Goal: Task Accomplishment & Management: Manage account settings

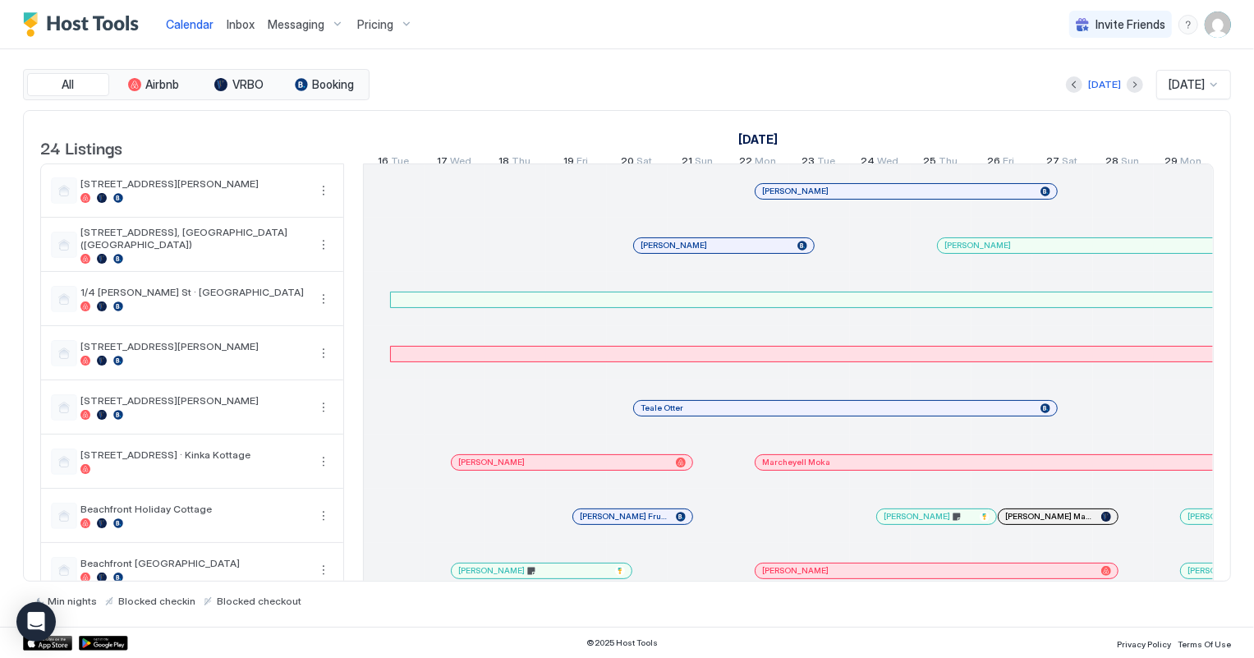
scroll to position [0, 912]
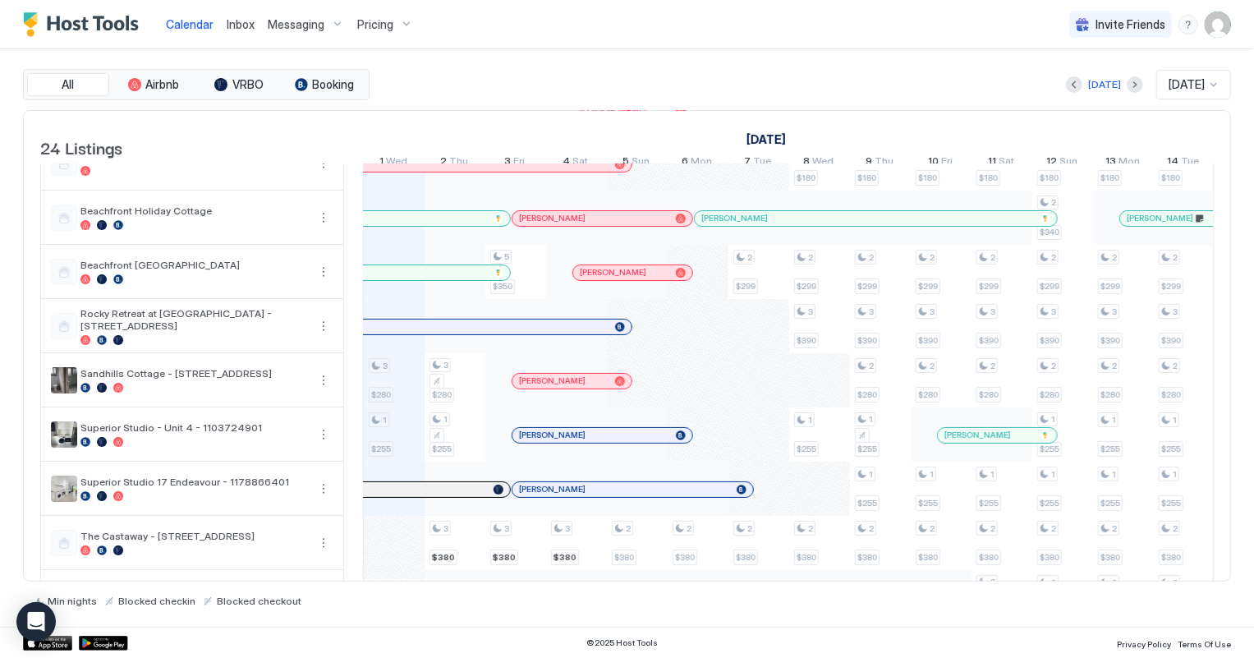
click at [238, 22] on span "Inbox" at bounding box center [241, 24] width 28 height 14
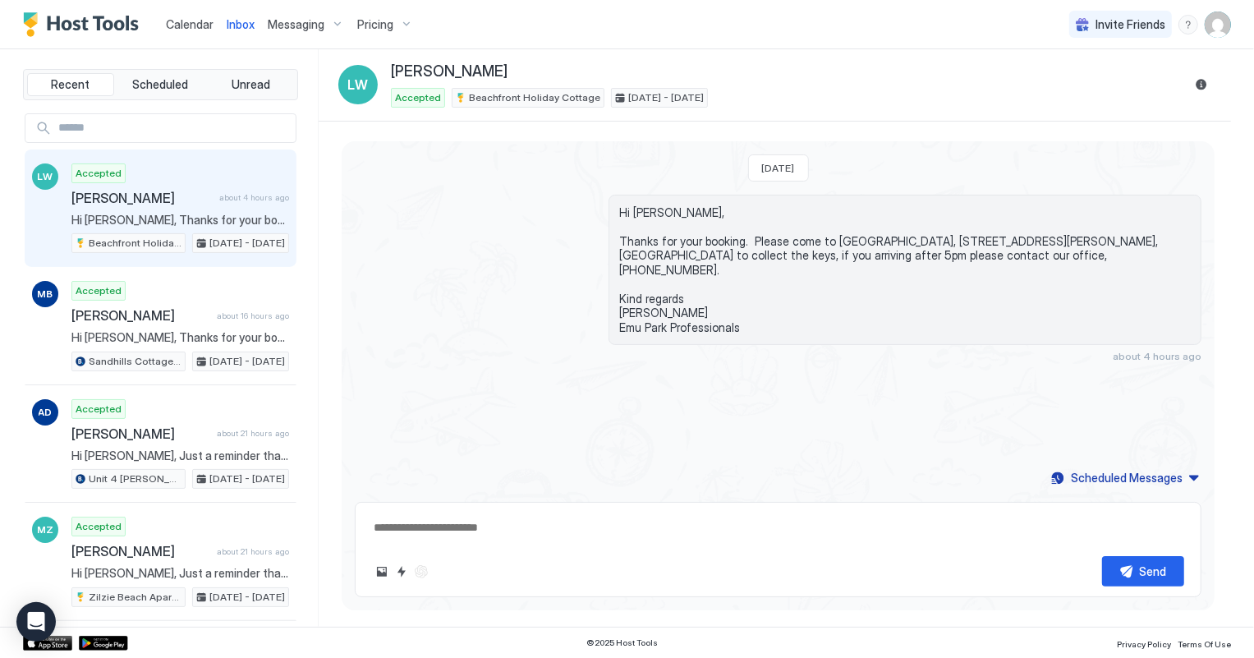
click at [191, 22] on span "Calendar" at bounding box center [190, 24] width 48 height 14
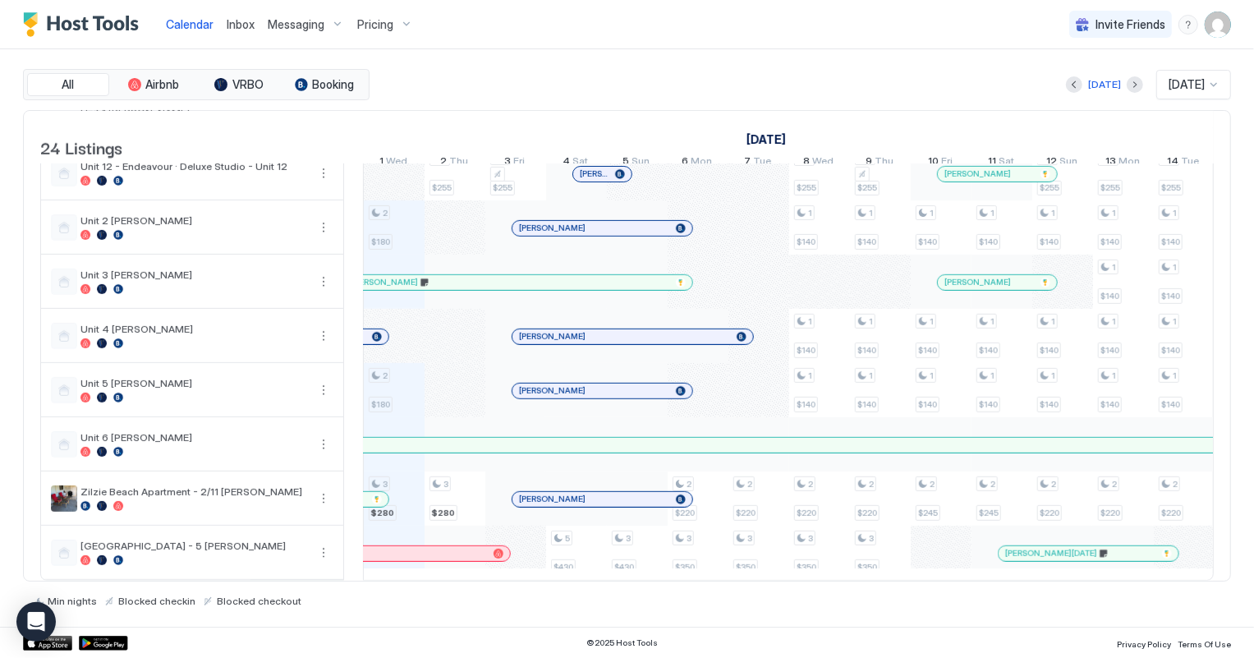
scroll to position [903, 0]
click at [391, 27] on div "Pricing" at bounding box center [385, 25] width 69 height 28
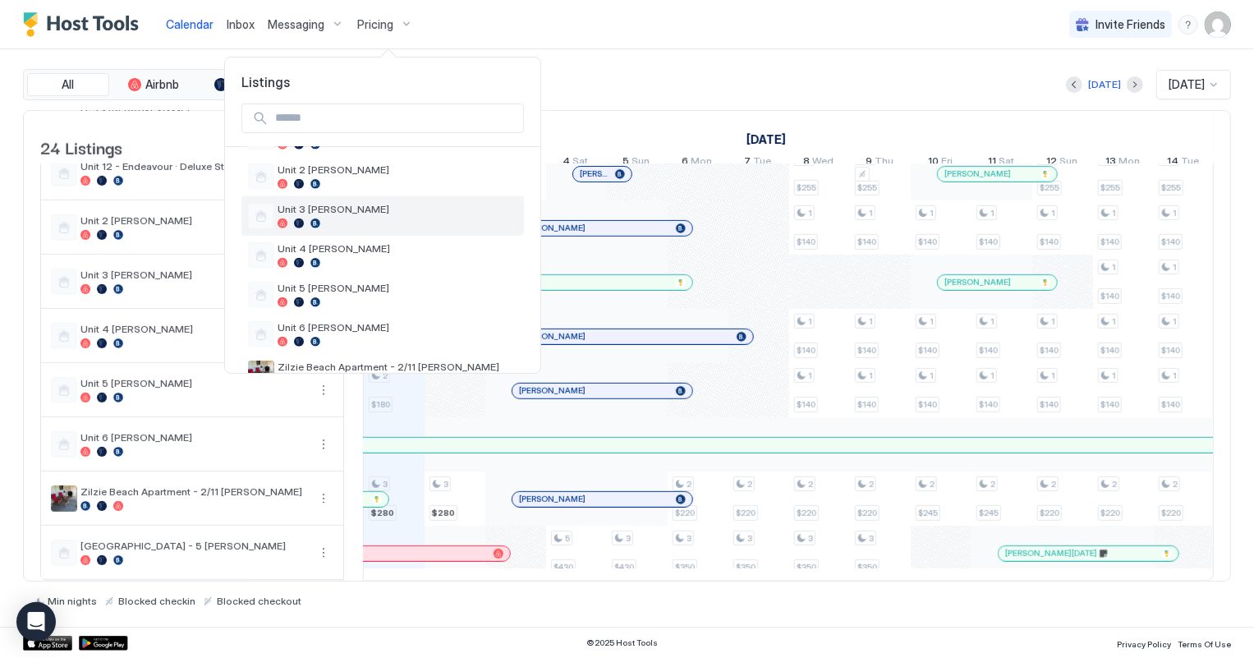
scroll to position [797, 0]
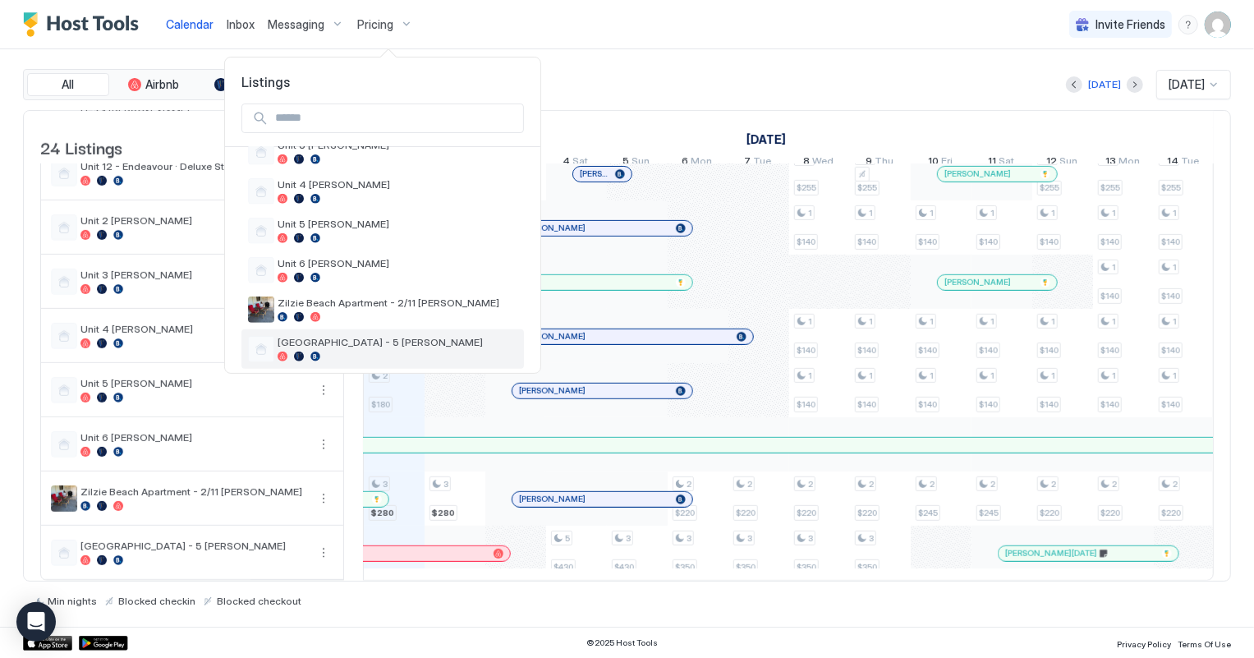
click at [378, 336] on span "[GEOGRAPHIC_DATA] - 5 [PERSON_NAME]" at bounding box center [398, 342] width 240 height 12
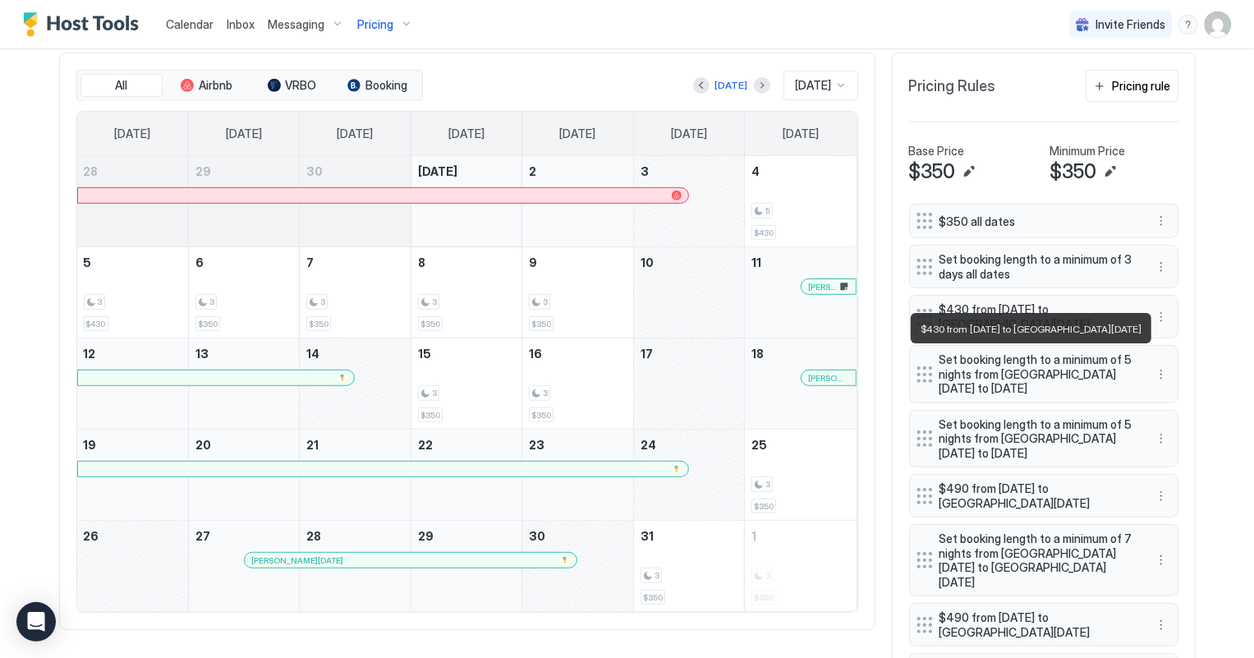
scroll to position [522, 0]
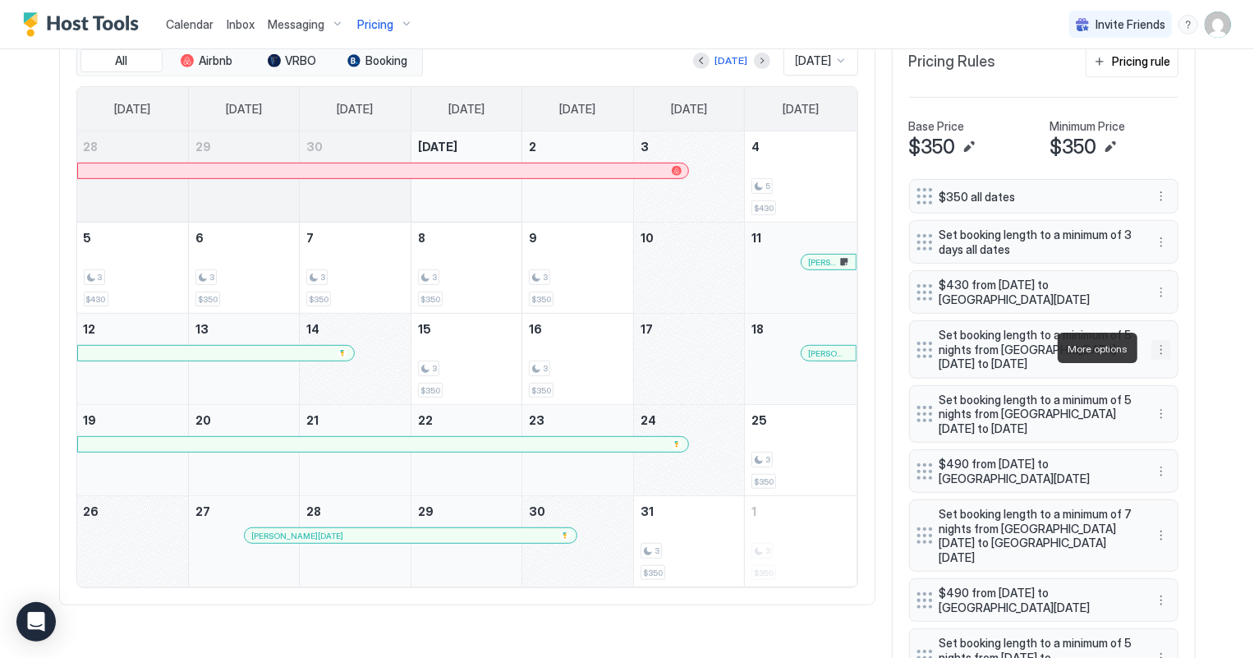
click at [1151, 351] on button "More options" at bounding box center [1161, 350] width 20 height 20
click at [1197, 418] on span "Delete" at bounding box center [1186, 423] width 30 height 12
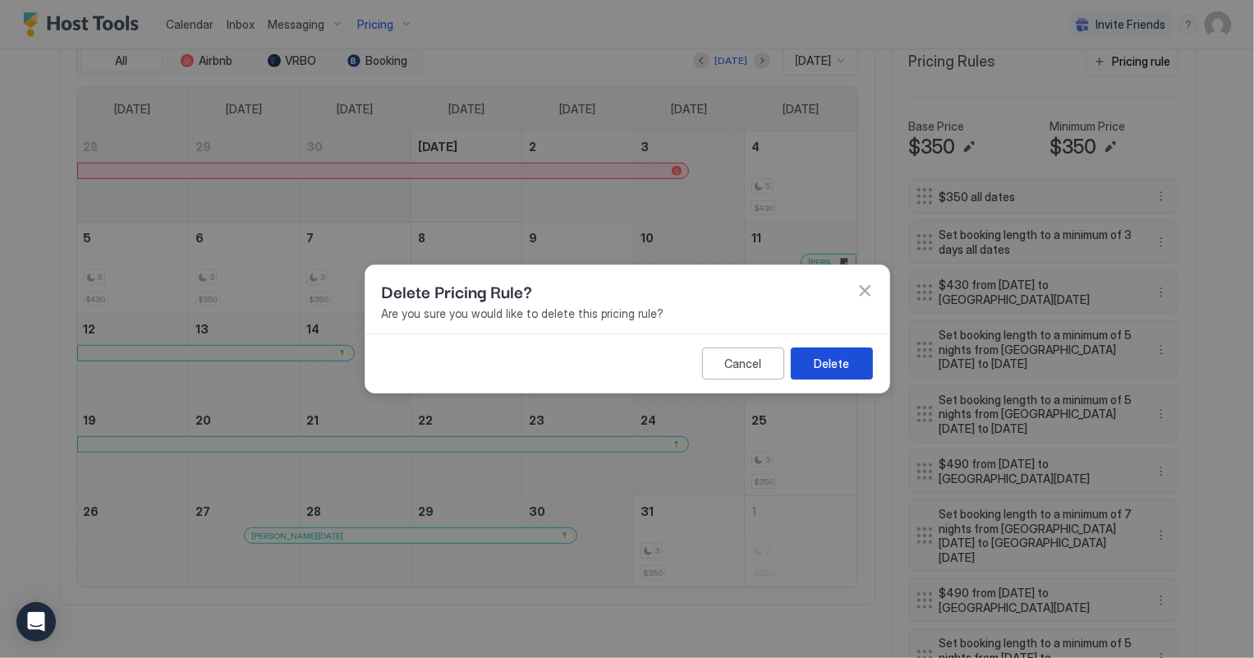
click at [804, 368] on button "Delete" at bounding box center [832, 363] width 82 height 32
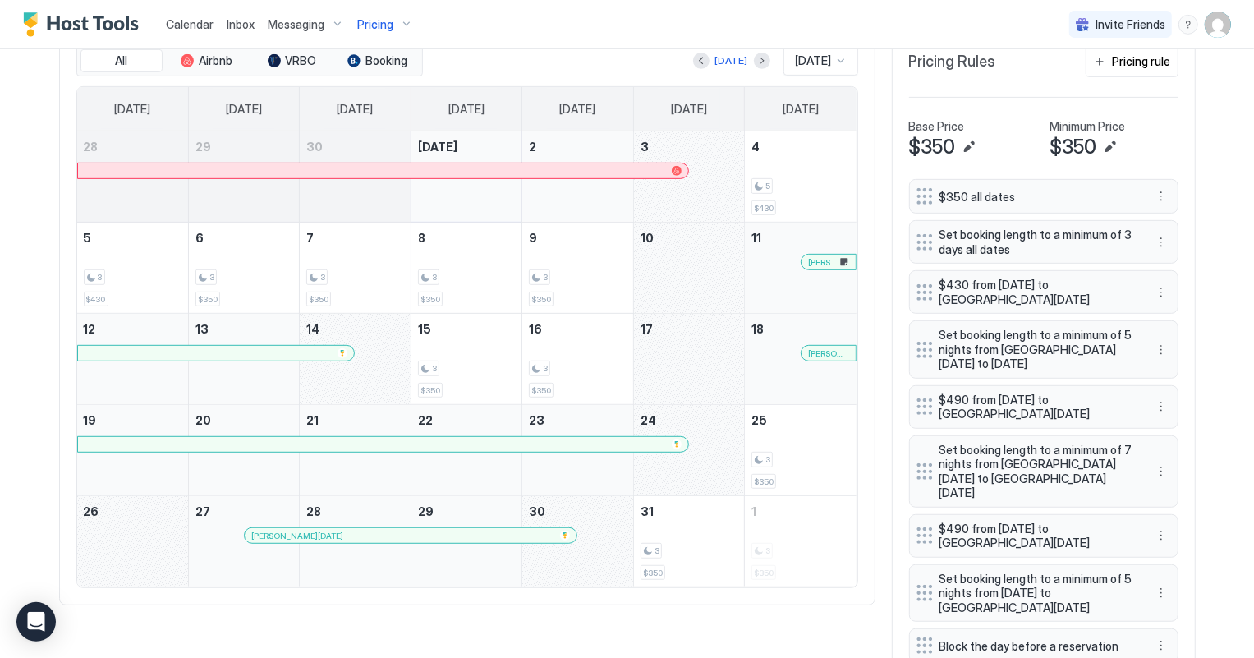
click at [169, 19] on span "Calendar" at bounding box center [190, 24] width 48 height 14
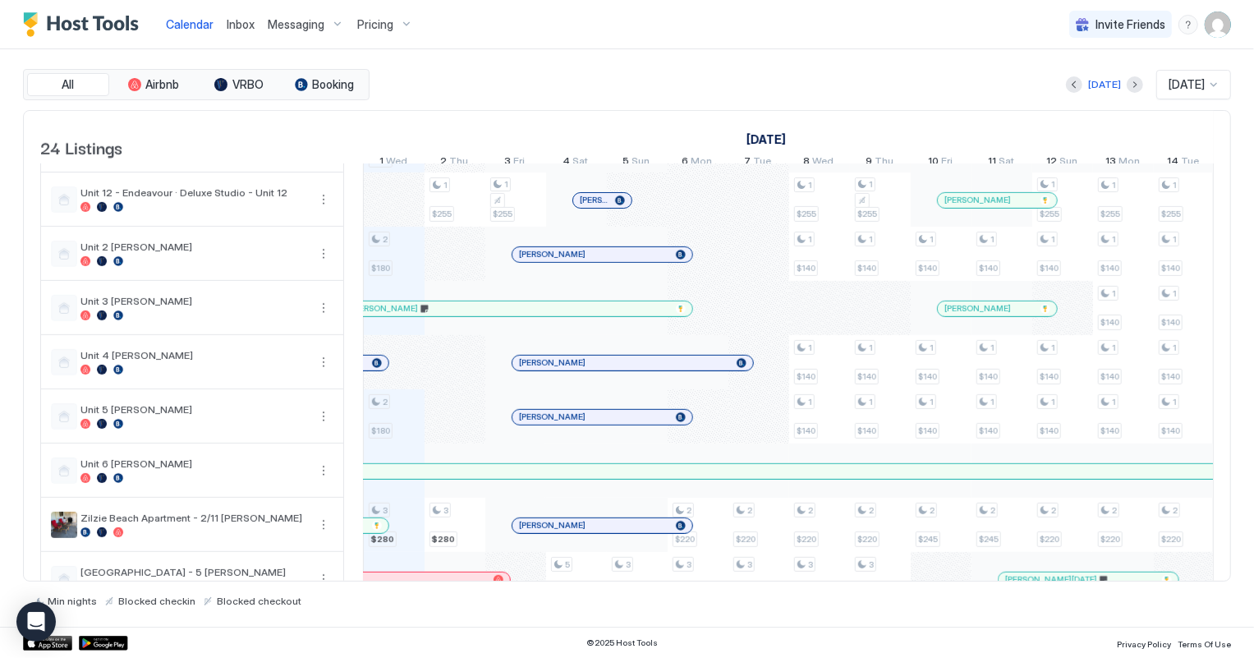
scroll to position [903, 0]
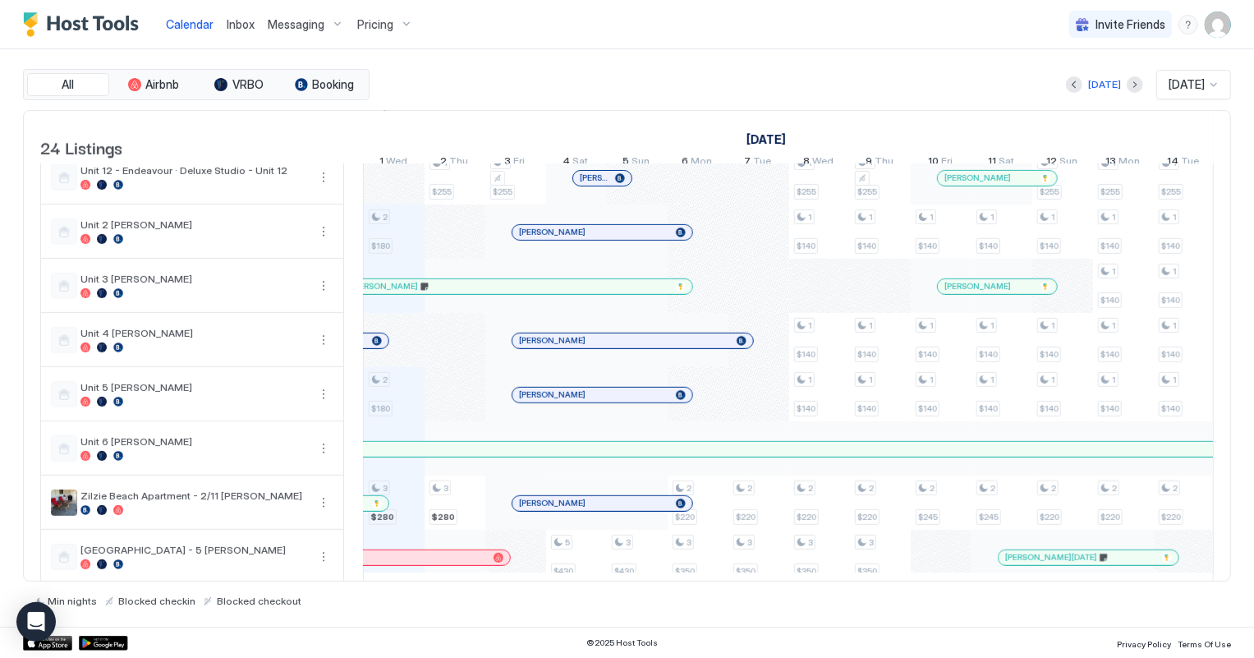
scroll to position [903, 0]
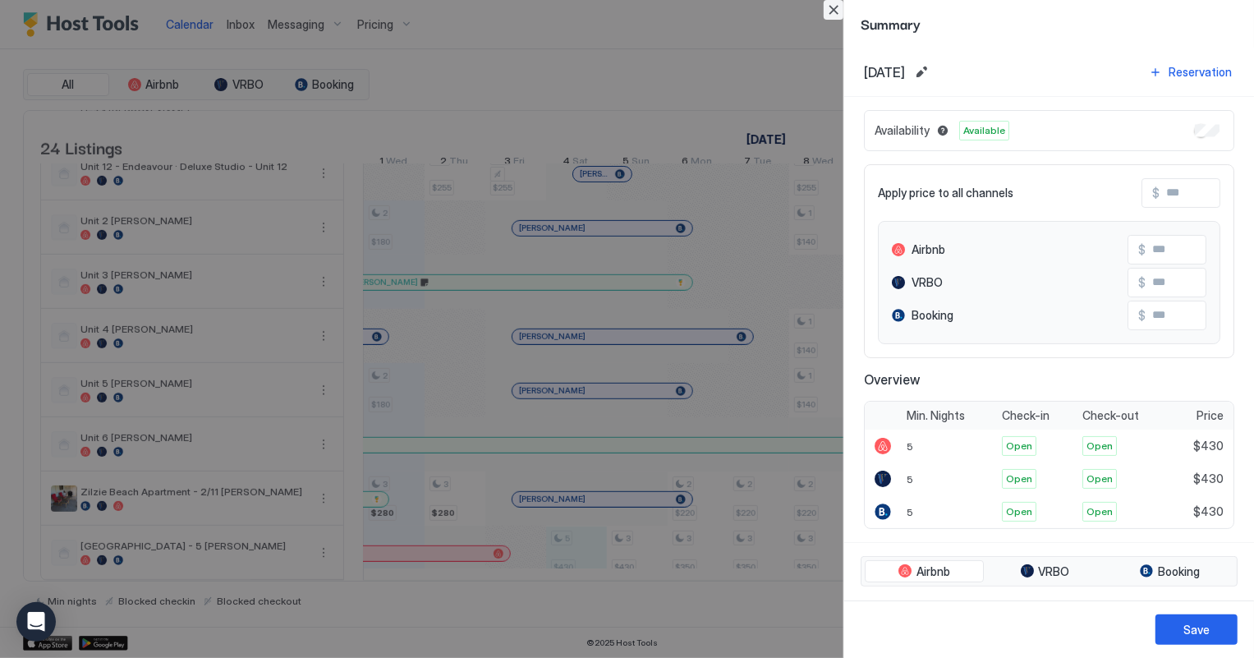
click at [829, 15] on button "Close" at bounding box center [834, 10] width 20 height 20
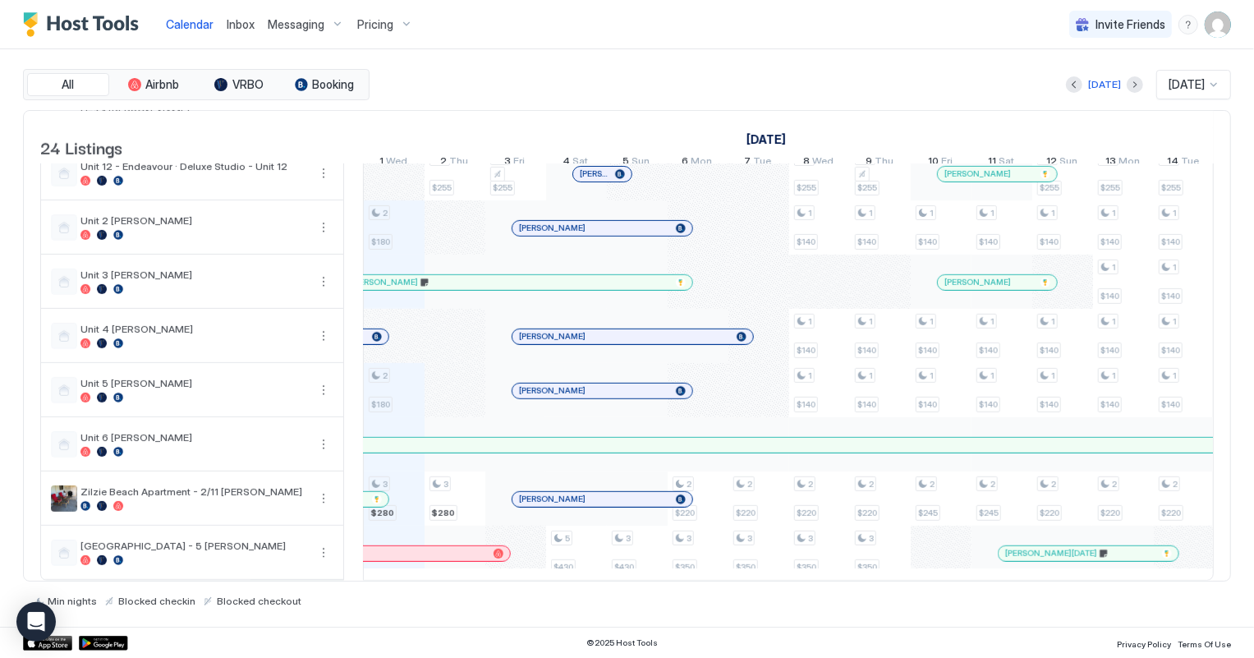
click at [384, 28] on span "Pricing" at bounding box center [375, 24] width 36 height 15
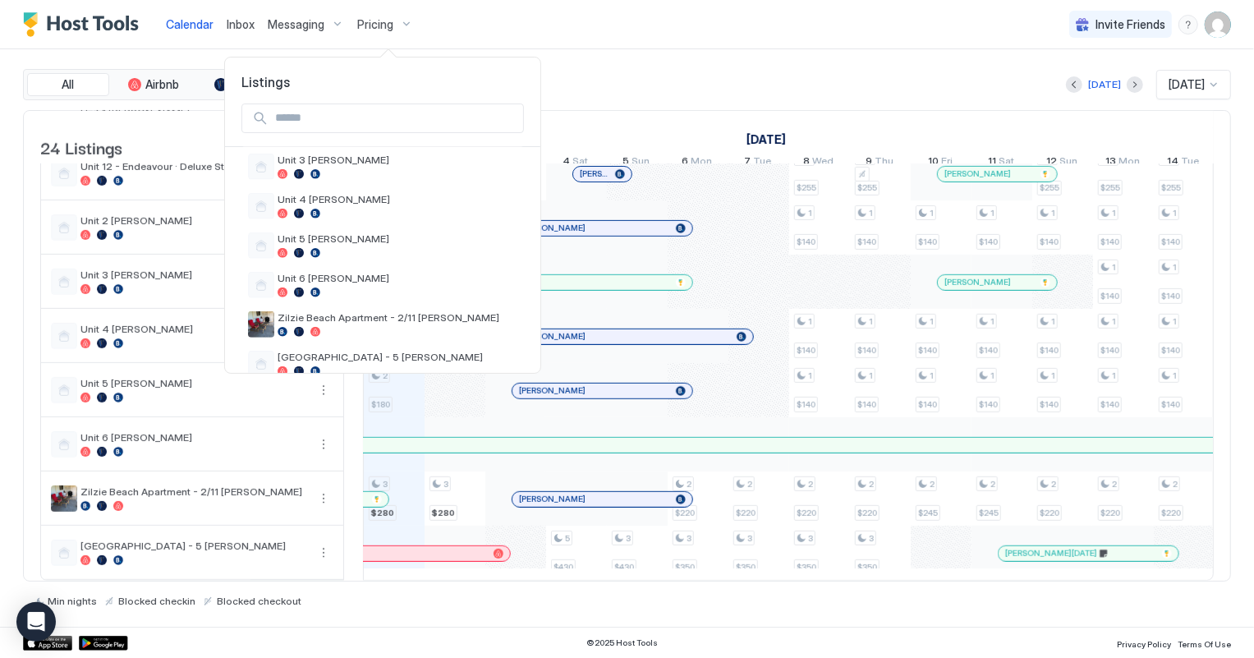
scroll to position [797, 0]
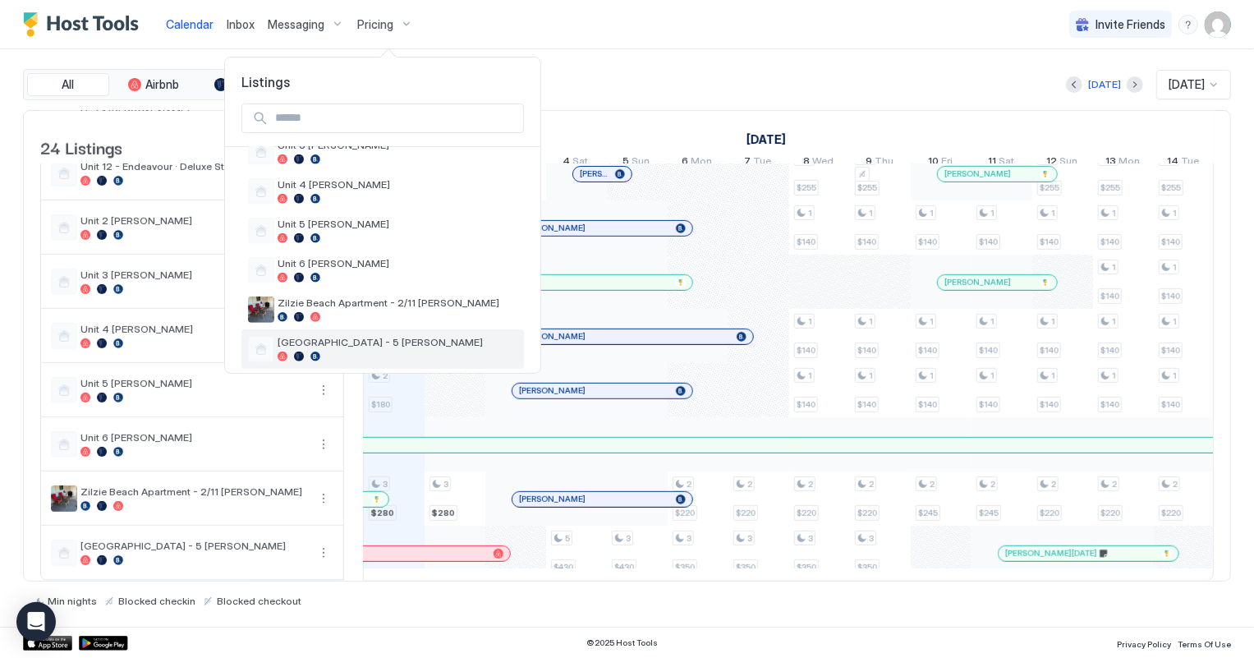
click at [377, 336] on span "[GEOGRAPHIC_DATA] - 5 [PERSON_NAME]" at bounding box center [398, 342] width 240 height 12
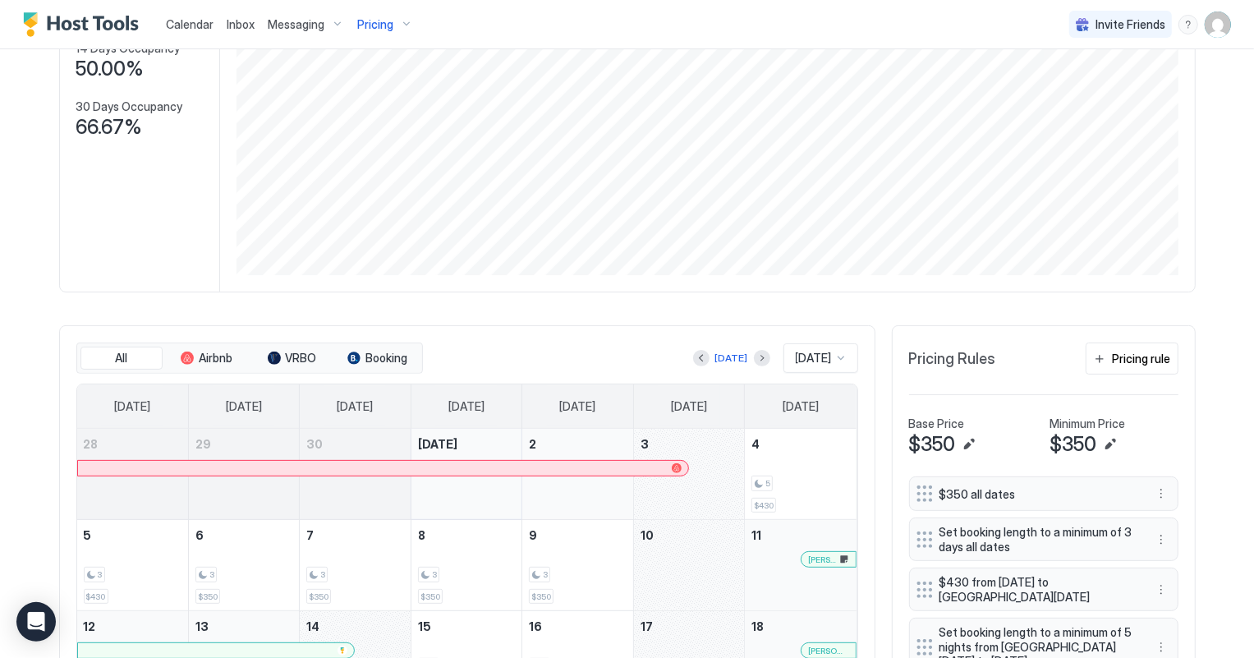
scroll to position [298, 0]
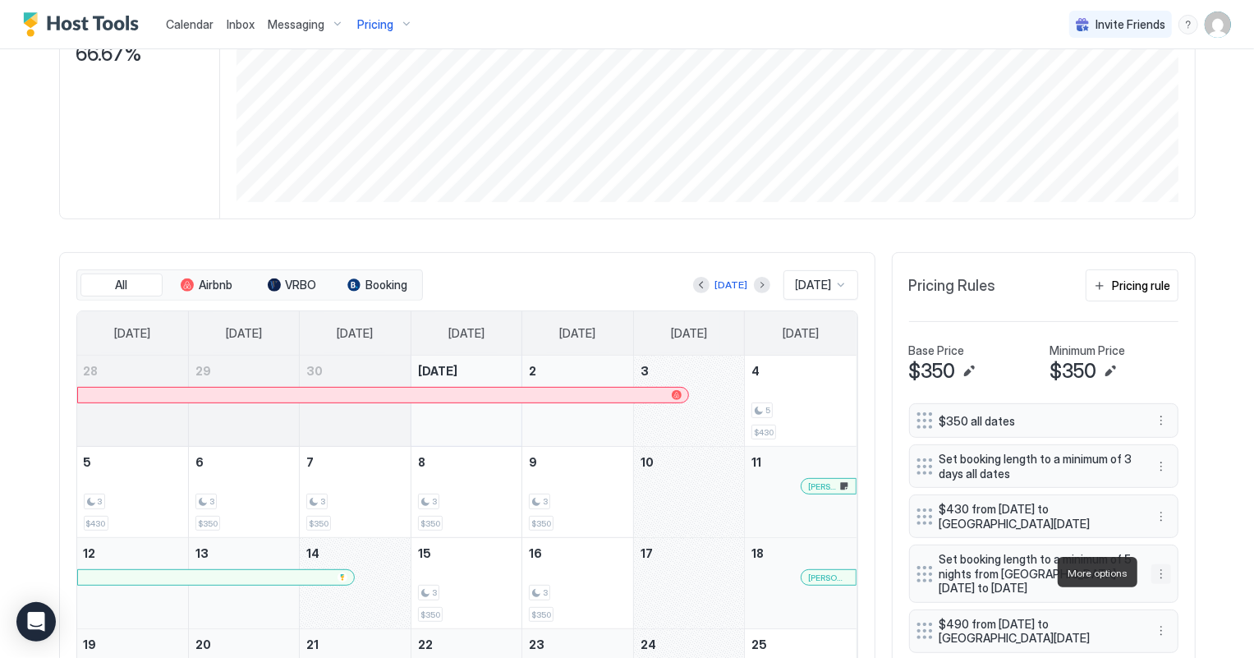
click at [1157, 572] on button "More options" at bounding box center [1161, 574] width 20 height 20
click at [1168, 549] on div "Delete" at bounding box center [1177, 548] width 48 height 12
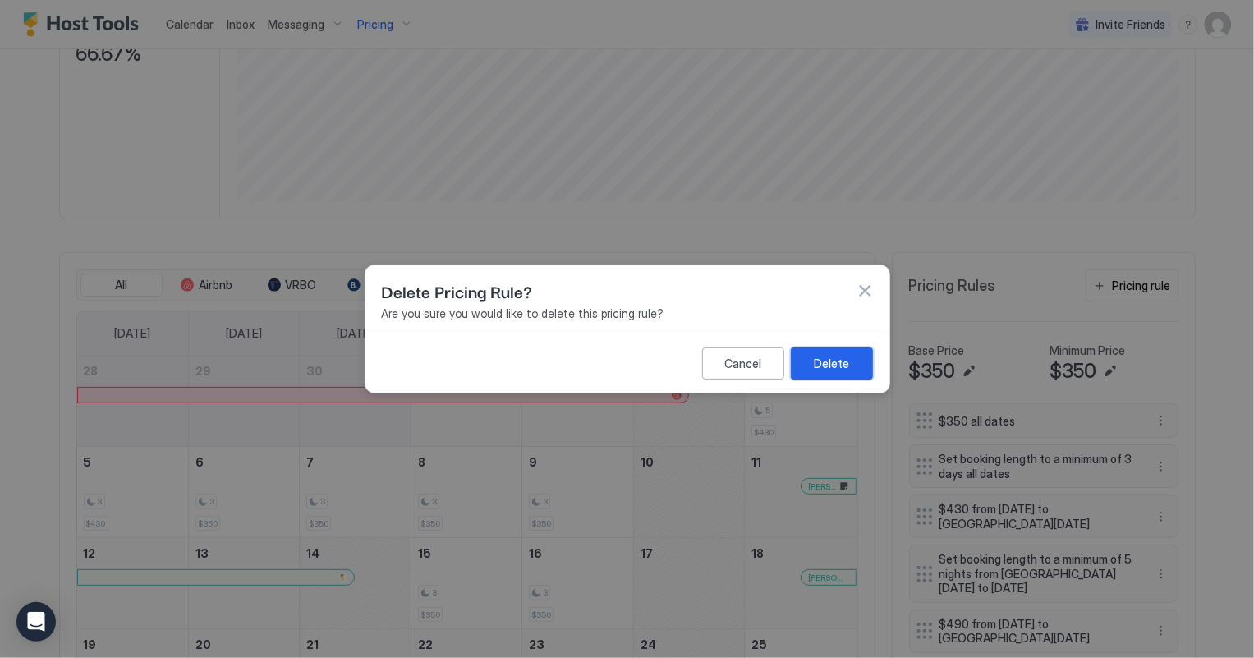
click at [843, 353] on button "Delete" at bounding box center [832, 363] width 82 height 32
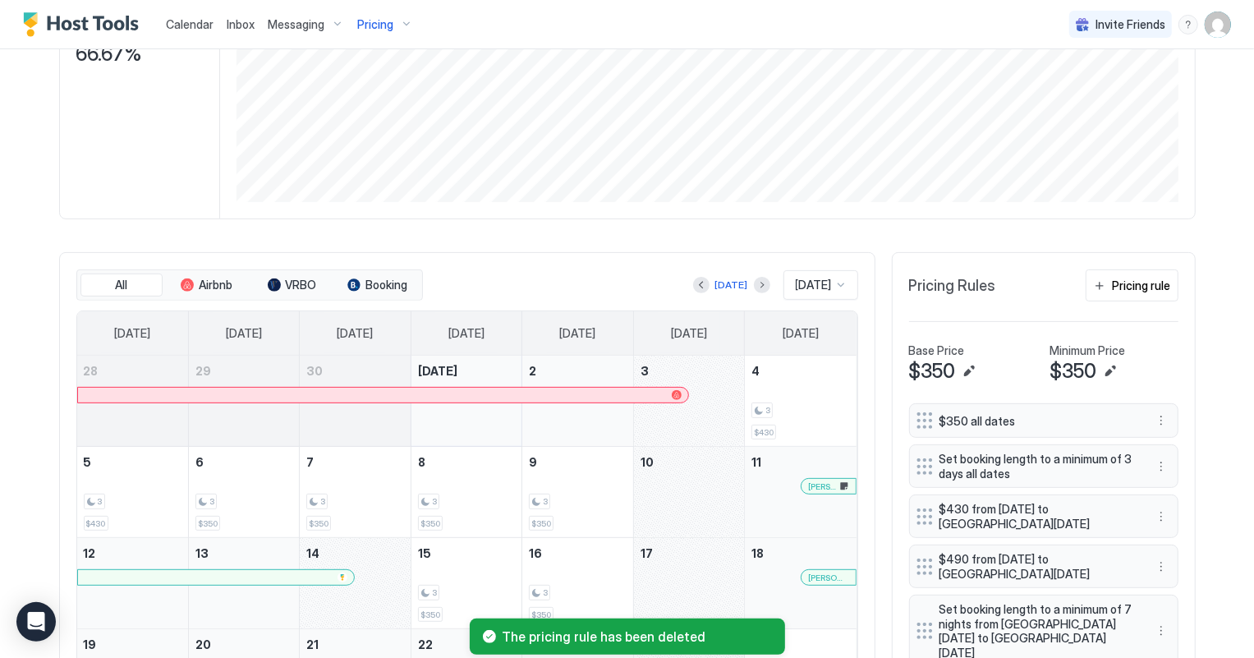
click at [192, 28] on span "Calendar" at bounding box center [190, 24] width 48 height 14
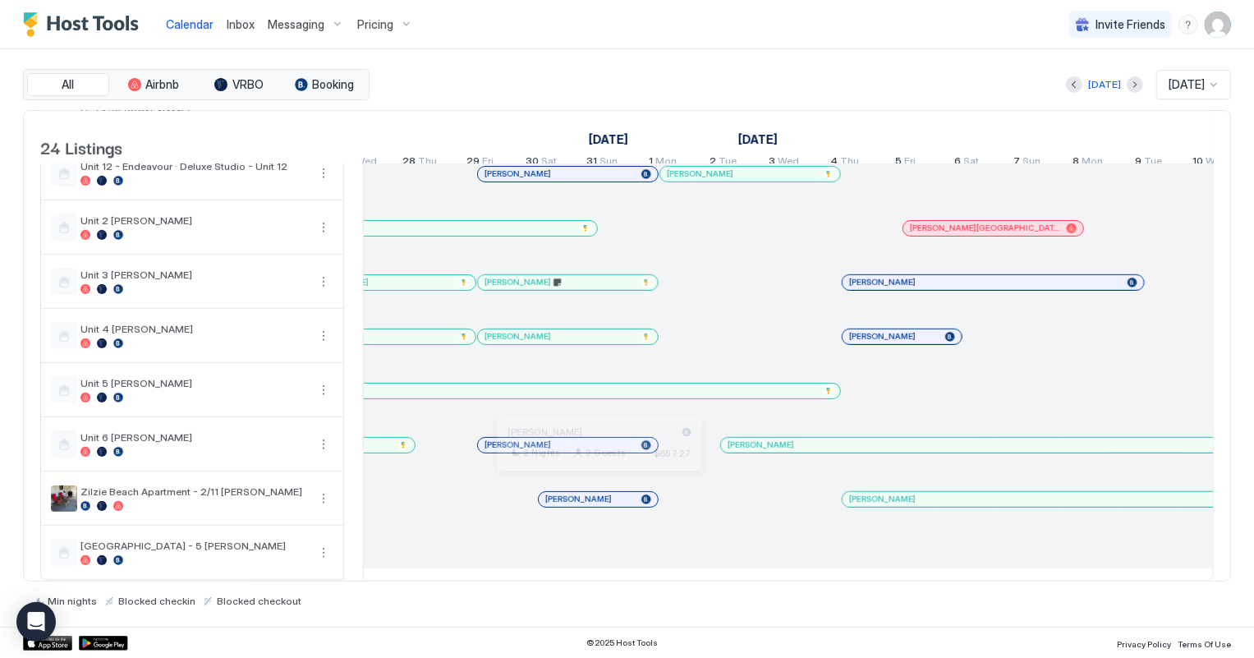
click at [592, 493] on div at bounding box center [592, 499] width 13 height 13
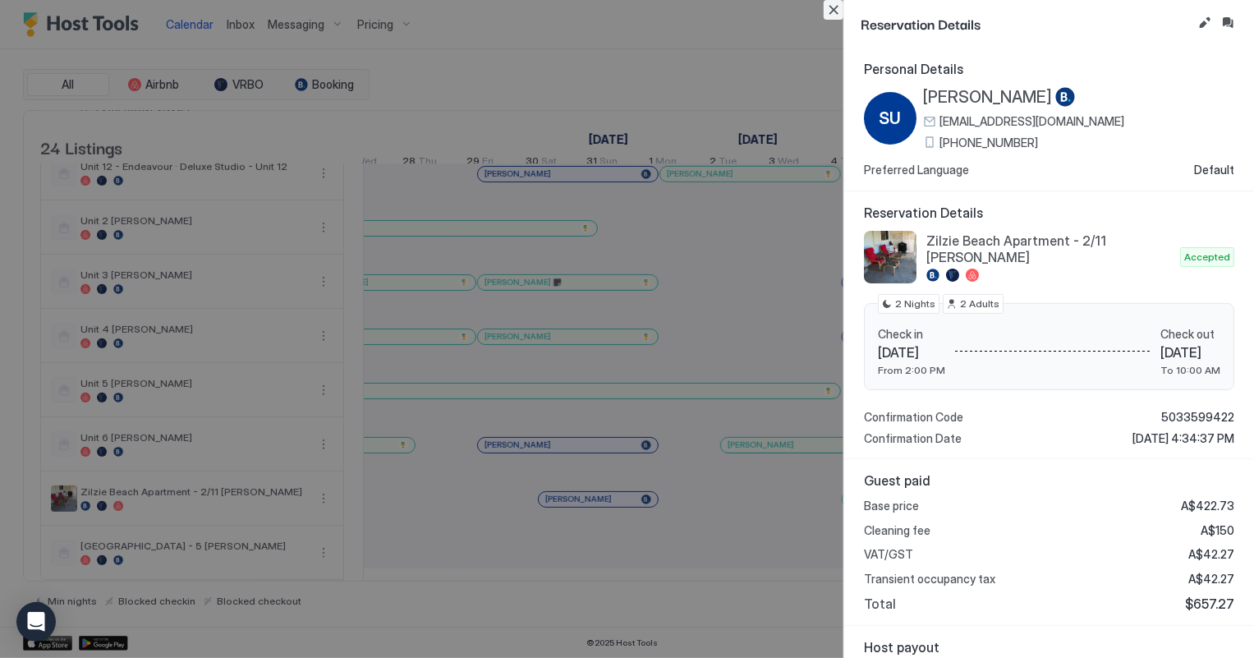
click at [830, 12] on button "Close" at bounding box center [834, 10] width 20 height 20
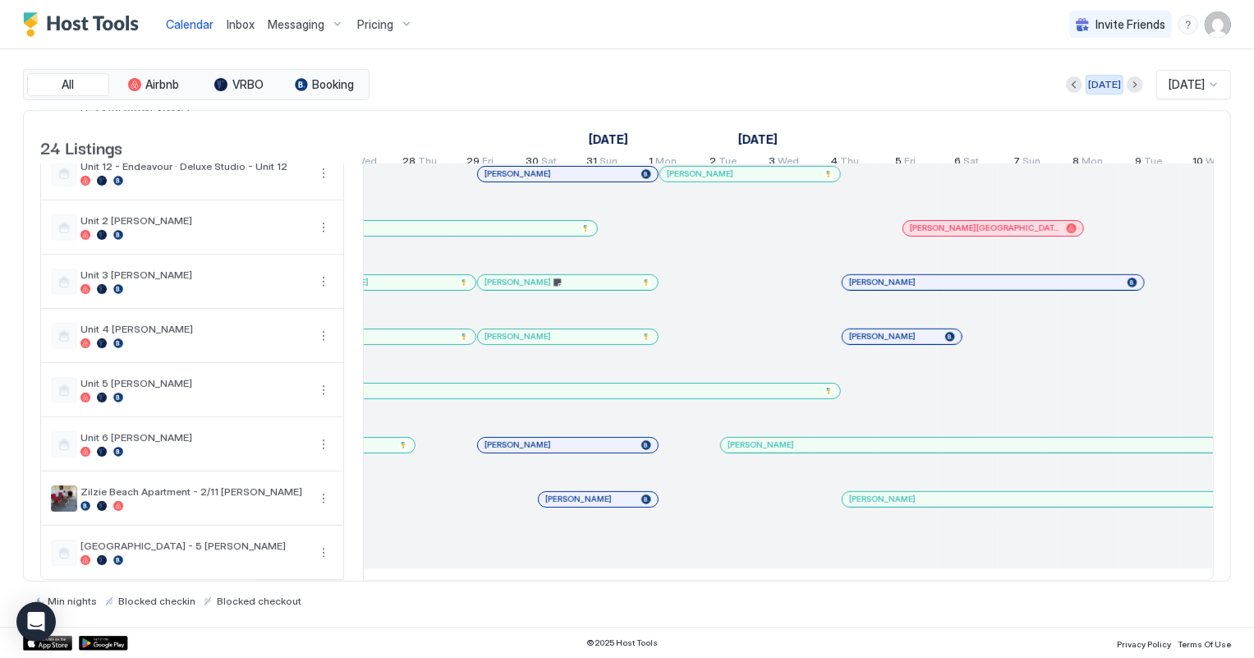
click at [1092, 87] on div "[DATE]" at bounding box center [1104, 84] width 33 height 15
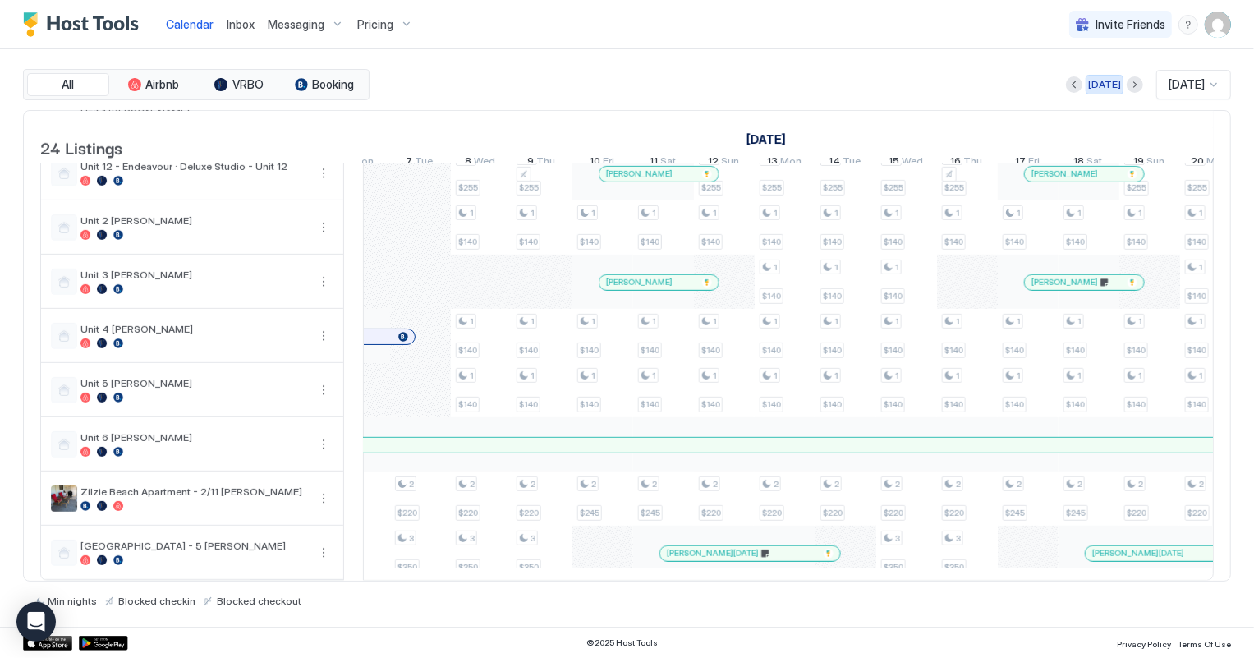
scroll to position [0, 912]
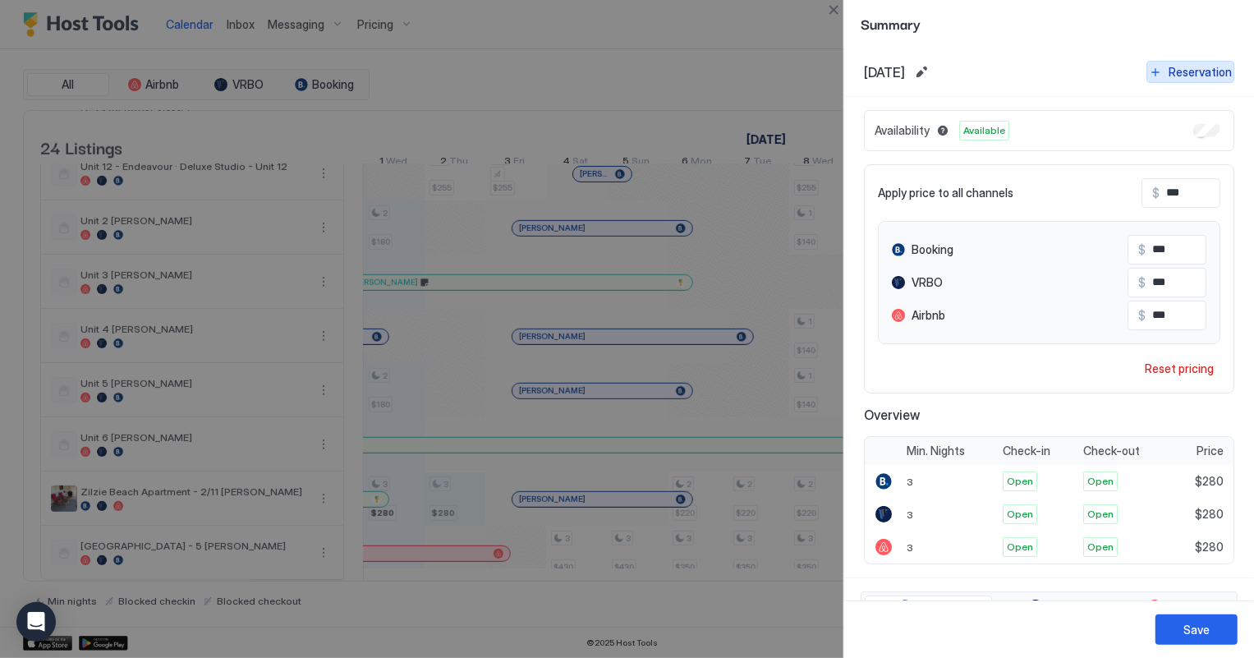
click at [1149, 78] on button "Reservation" at bounding box center [1190, 72] width 88 height 22
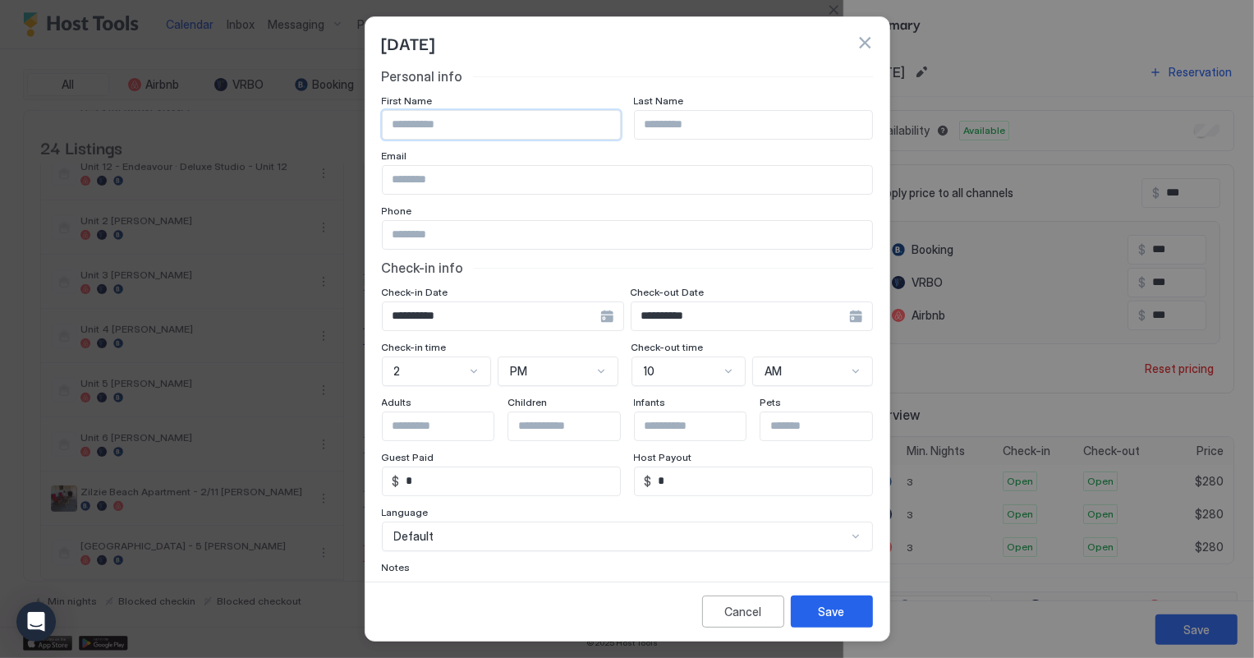
click at [463, 122] on input "Input Field" at bounding box center [501, 125] width 237 height 28
click at [402, 123] on input "*******" at bounding box center [501, 125] width 237 height 28
type input "*******"
click at [661, 125] on input "Input Field" at bounding box center [753, 125] width 237 height 28
click at [846, 592] on div "Cancel Save" at bounding box center [627, 610] width 524 height 59
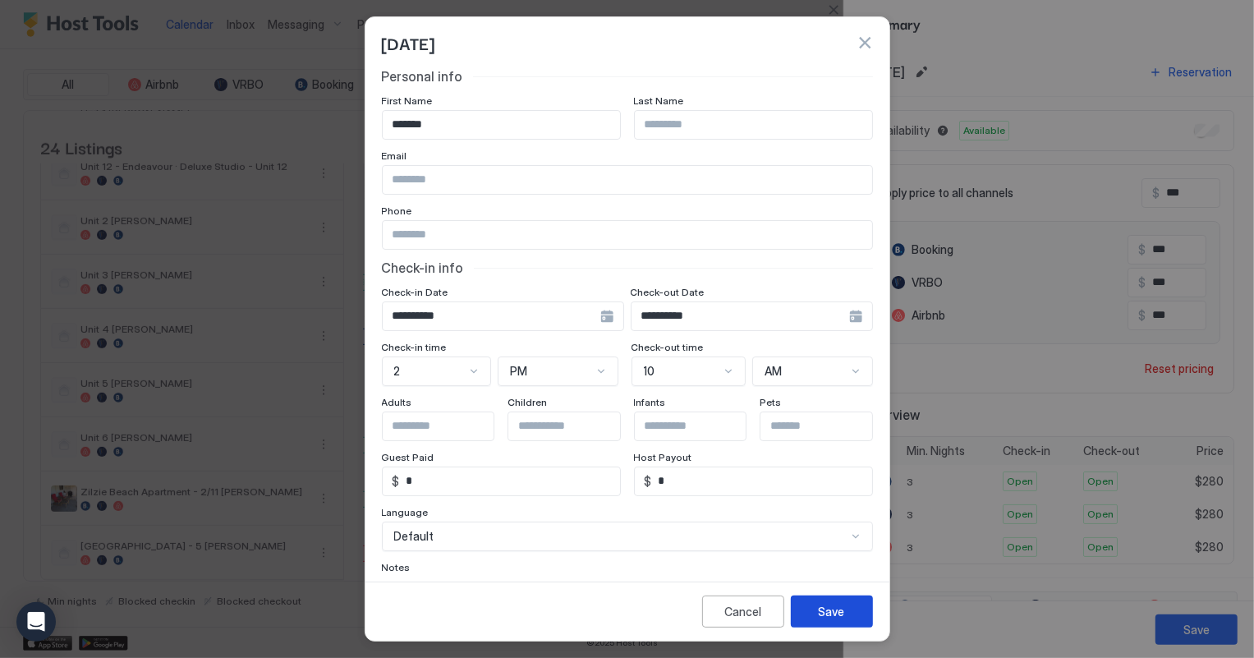
click at [848, 607] on button "Save" at bounding box center [832, 611] width 82 height 32
click at [865, 41] on button "button" at bounding box center [865, 42] width 16 height 16
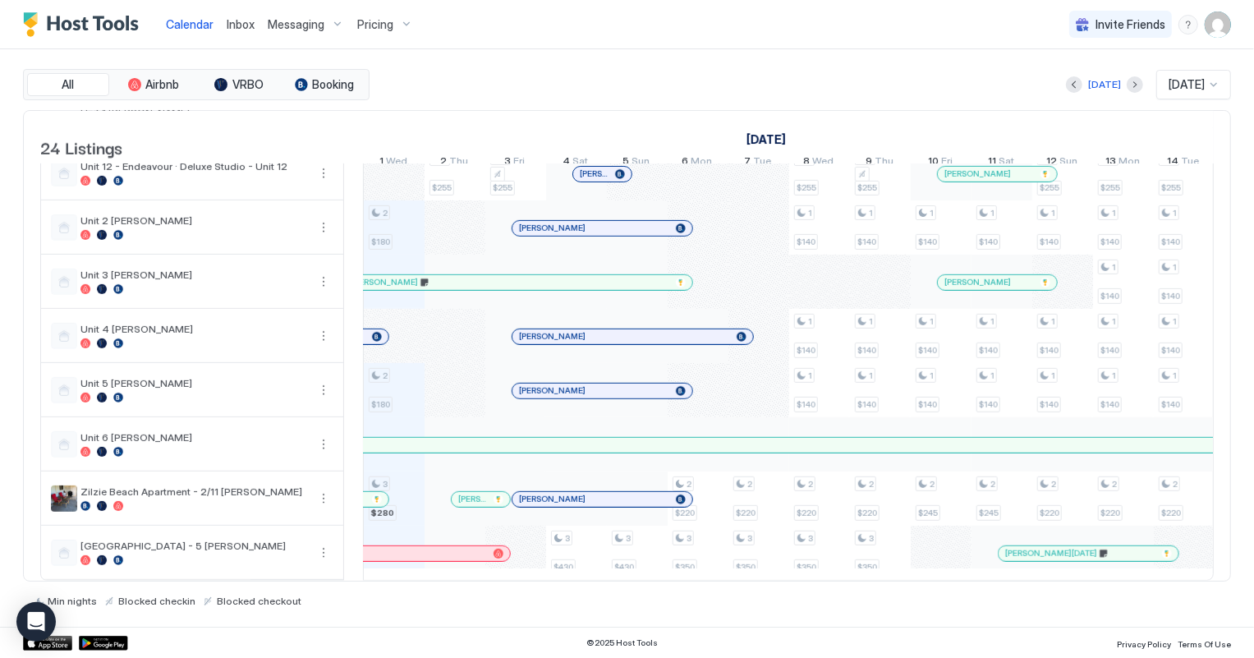
click at [237, 24] on span "Inbox" at bounding box center [241, 24] width 28 height 14
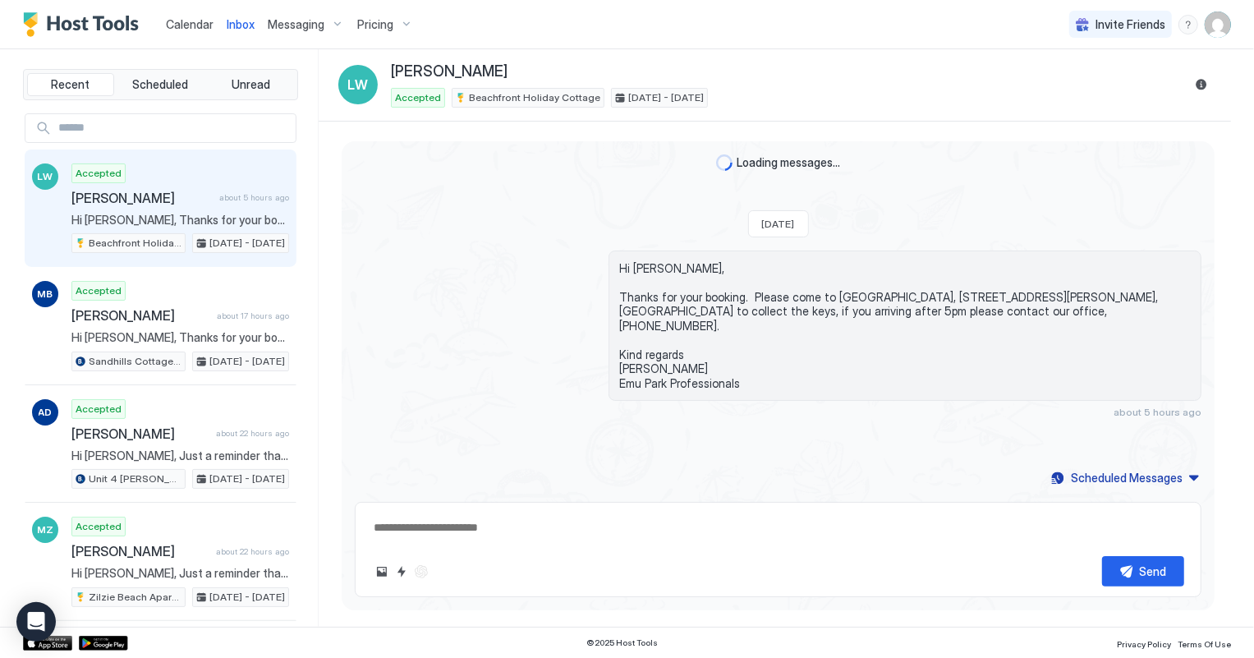
type textarea "*"
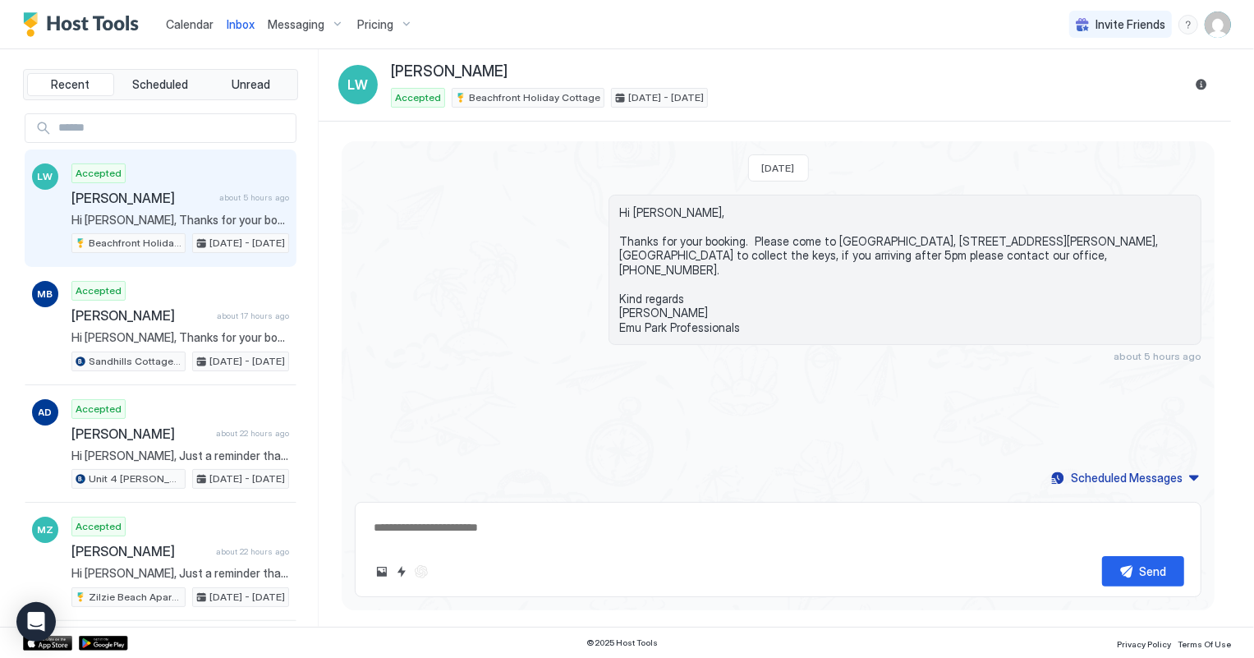
click at [195, 24] on span "Calendar" at bounding box center [190, 24] width 48 height 14
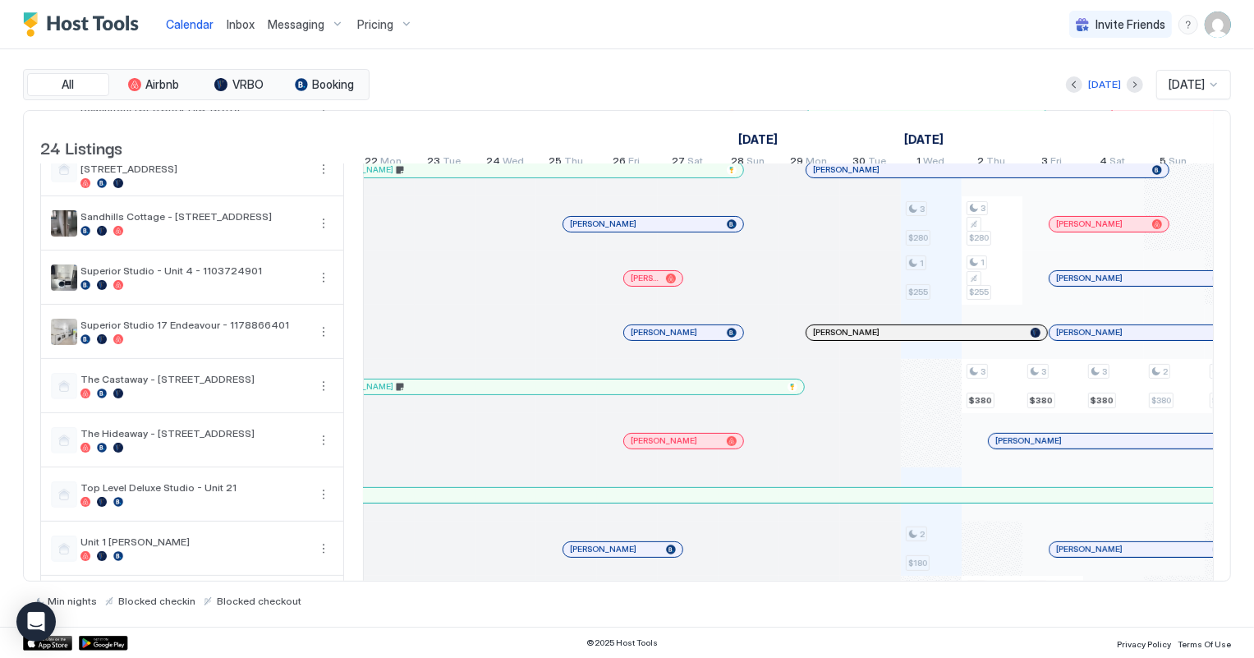
scroll to position [0, 295]
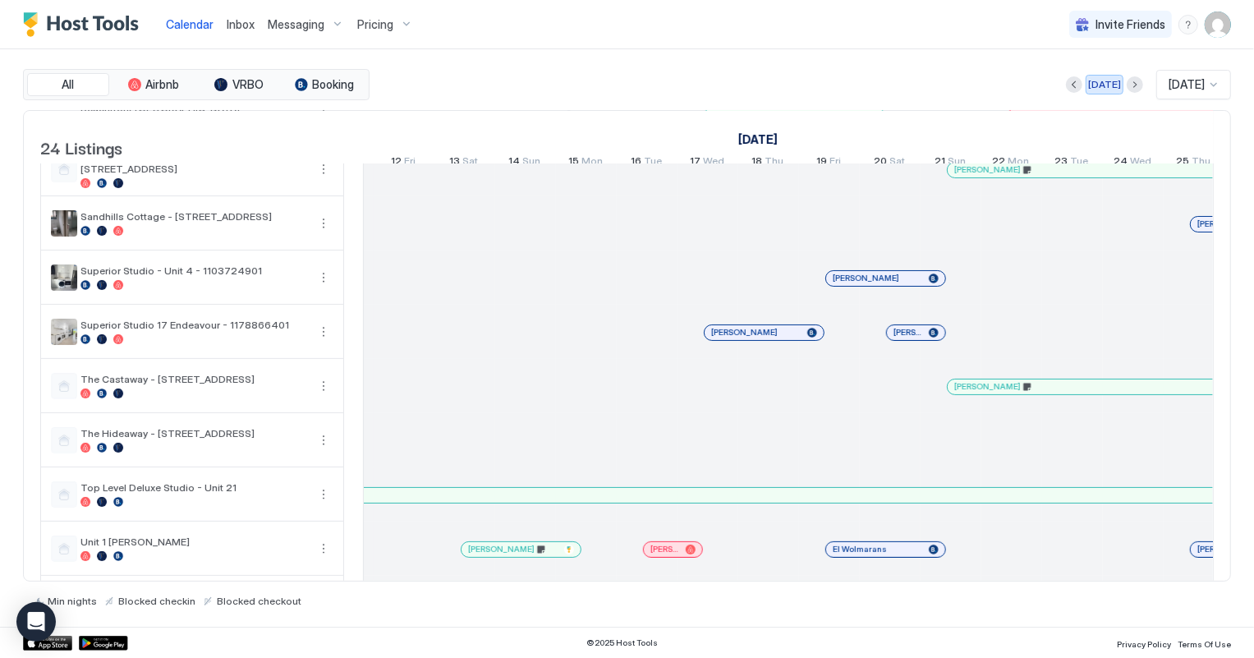
click at [1091, 85] on div "[DATE]" at bounding box center [1104, 84] width 33 height 15
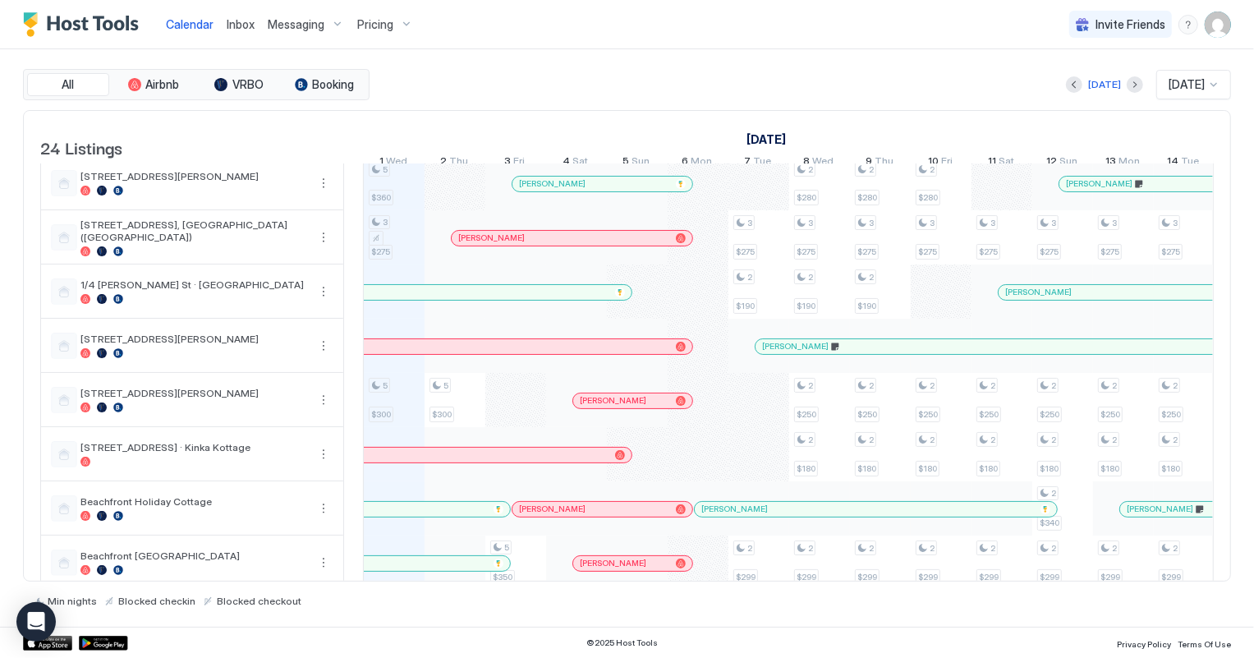
scroll to position [0, 0]
